Goal: Information Seeking & Learning: Learn about a topic

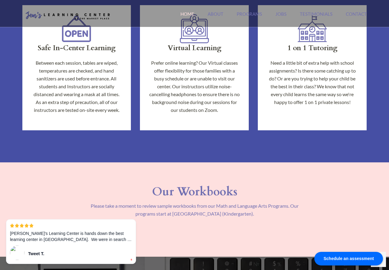
scroll to position [352, 0]
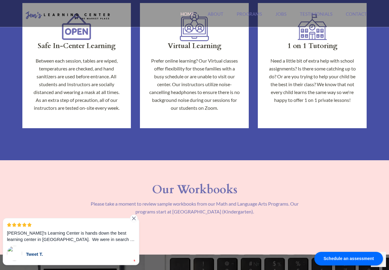
click at [92, 239] on p "[PERSON_NAME]'s Learning Center is hands down the best learning center in [GEOG…" at bounding box center [71, 236] width 128 height 13
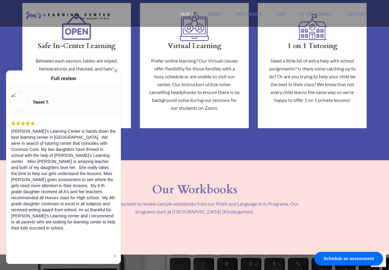
scroll to position [13, 0]
click at [168, 171] on section "Our Workbooks Please take a moment to review sample workbooks from our Math and…" at bounding box center [194, 207] width 389 height 94
click at [116, 70] on icon at bounding box center [115, 70] width 3 height 3
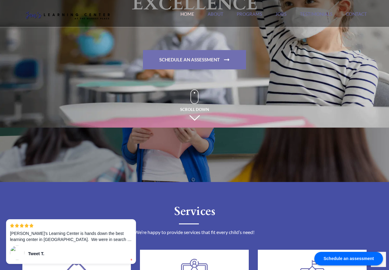
scroll to position [0, 0]
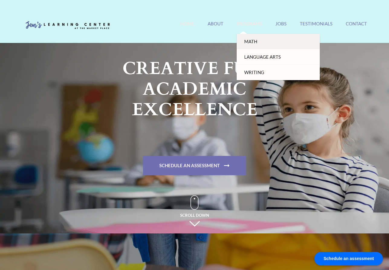
click at [237, 42] on link "Math" at bounding box center [278, 41] width 83 height 15
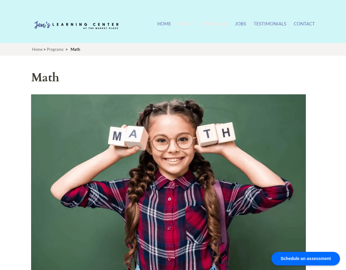
click at [179, 22] on link "About" at bounding box center [187, 27] width 16 height 13
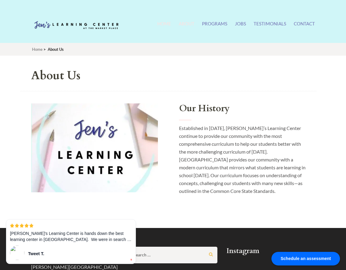
click at [157, 25] on link "Home" at bounding box center [164, 27] width 14 height 13
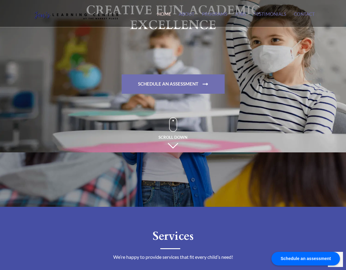
scroll to position [57, 0]
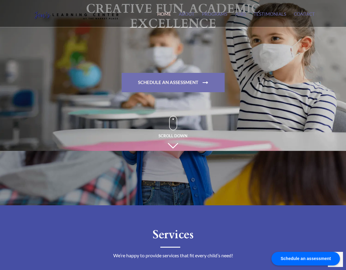
click at [177, 146] on span "Scroll Down" at bounding box center [173, 131] width 29 height 31
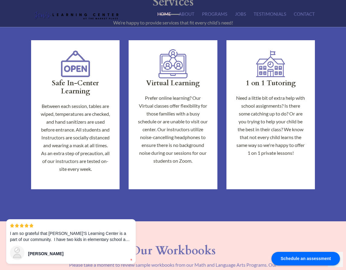
scroll to position [287, 0]
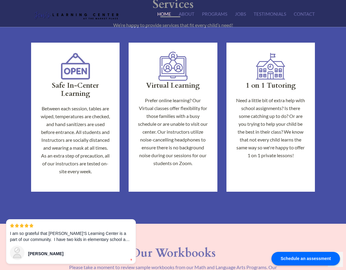
click at [270, 72] on img at bounding box center [270, 66] width 29 height 29
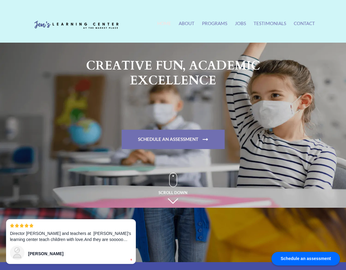
scroll to position [0, 0]
click at [266, 26] on link "Testimonials" at bounding box center [270, 27] width 33 height 13
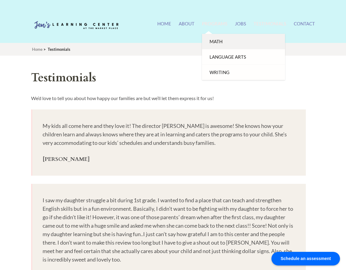
click at [202, 40] on link "Math" at bounding box center [243, 41] width 83 height 15
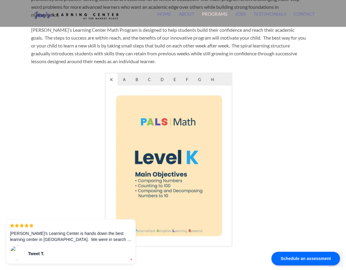
scroll to position [281, 0]
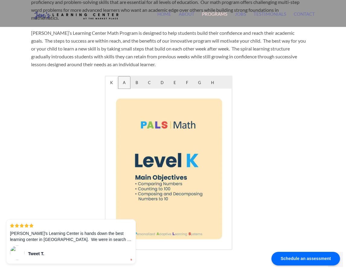
click at [127, 87] on span "A" at bounding box center [124, 82] width 12 height 12
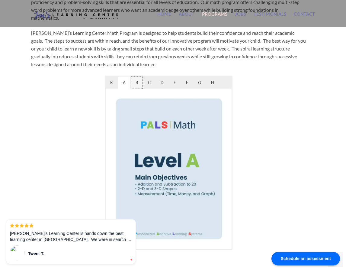
click at [139, 89] on span "B" at bounding box center [136, 82] width 11 height 12
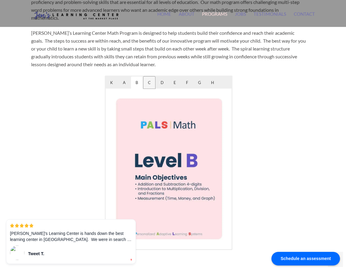
click at [151, 89] on span "C" at bounding box center [150, 82] width 12 height 12
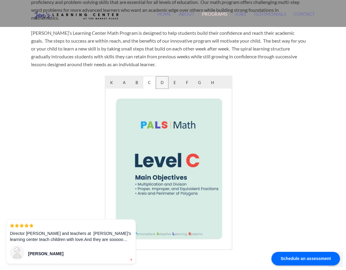
click at [168, 89] on span "D" at bounding box center [162, 82] width 12 height 12
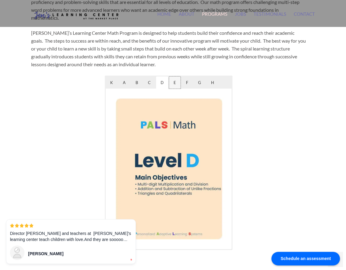
click at [180, 88] on span "E" at bounding box center [174, 82] width 11 height 12
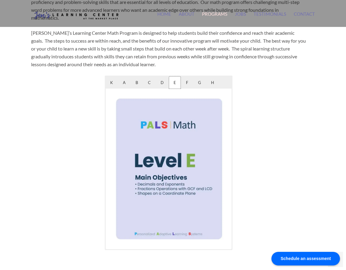
scroll to position [0, 0]
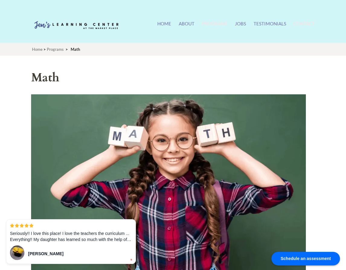
click at [299, 24] on link "Contact" at bounding box center [304, 27] width 21 height 13
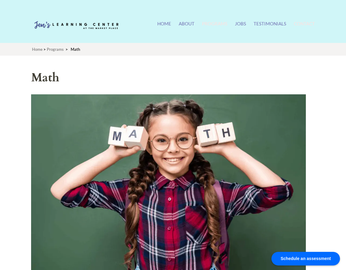
click at [294, 25] on link "Contact" at bounding box center [304, 27] width 21 height 13
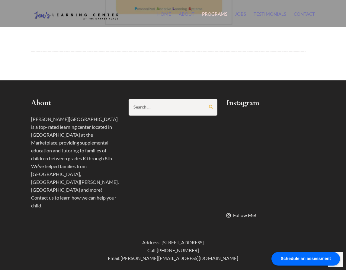
scroll to position [544, 0]
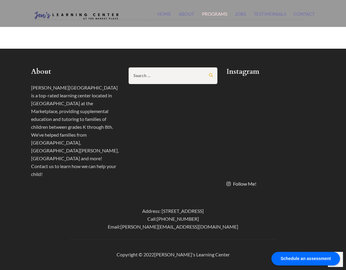
click at [305, 259] on div "Schedule an assessment" at bounding box center [306, 259] width 69 height 14
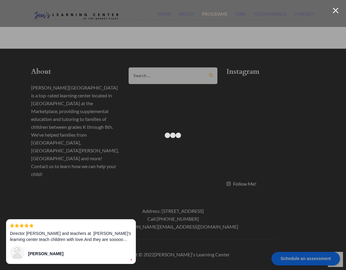
click at [333, 11] on div at bounding box center [336, 11] width 6 height 6
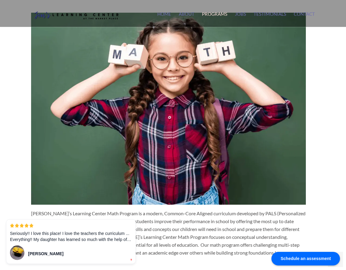
scroll to position [0, 0]
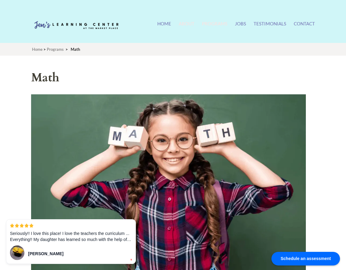
click at [179, 23] on link "About" at bounding box center [187, 27] width 16 height 13
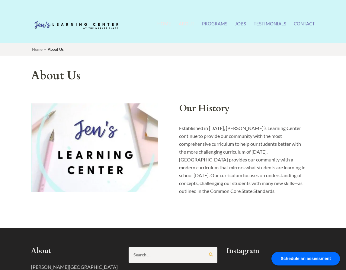
click at [157, 24] on link "Home" at bounding box center [164, 27] width 14 height 13
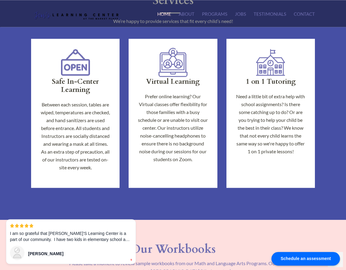
scroll to position [293, 0]
